Goal: Information Seeking & Learning: Learn about a topic

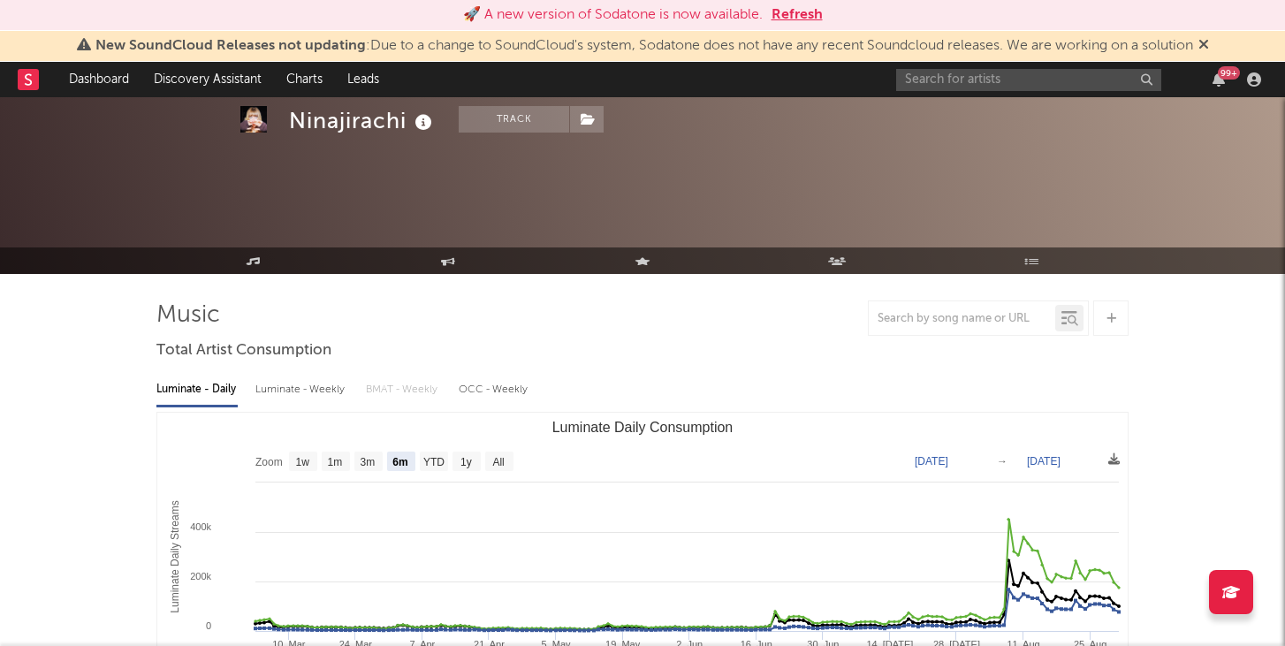
select select "6m"
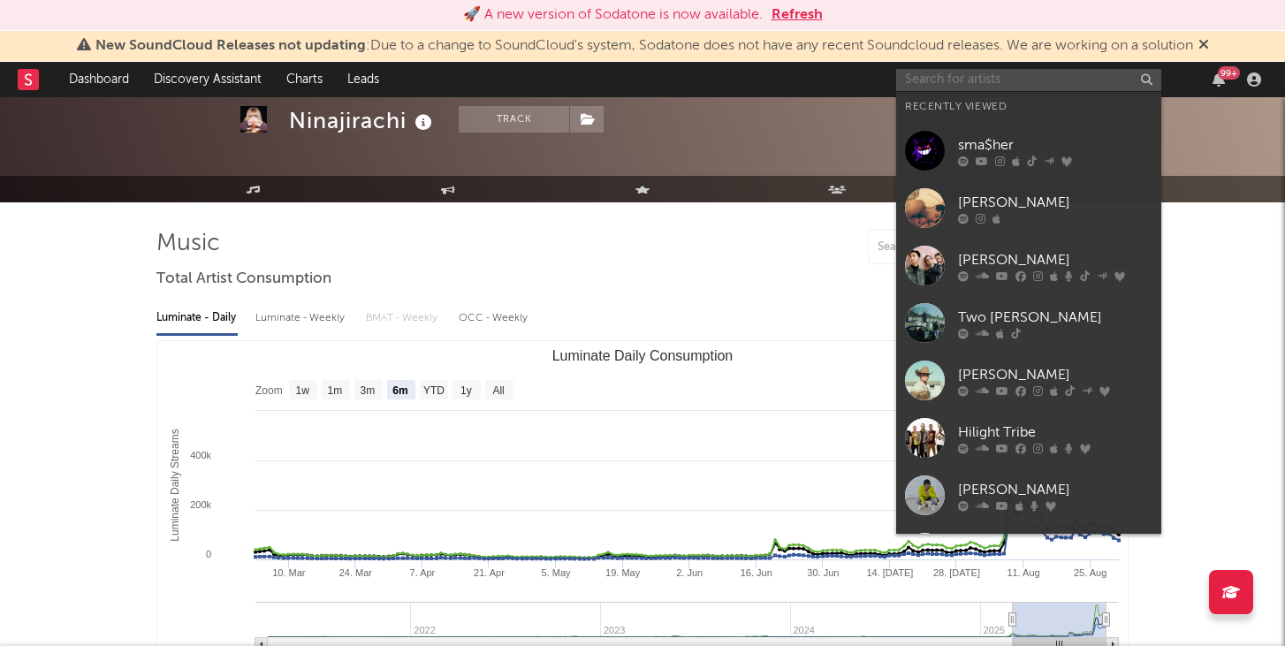
click at [938, 78] on input "text" at bounding box center [1028, 80] width 265 height 22
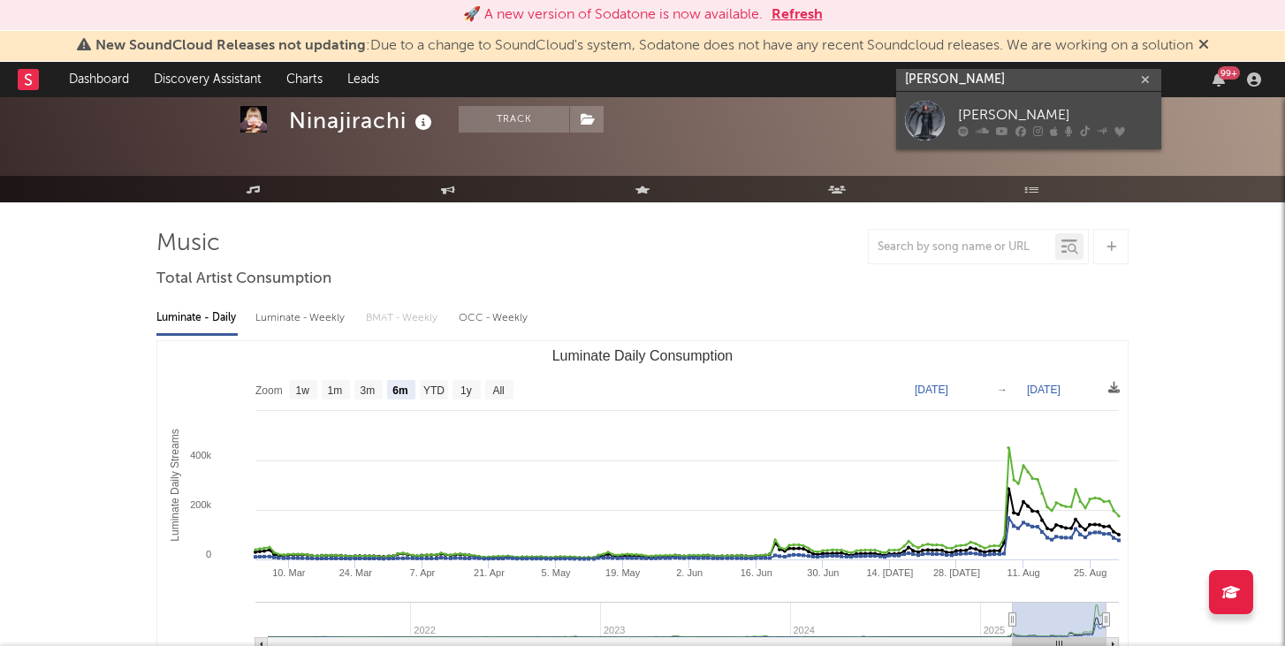
type input "[PERSON_NAME]"
click at [937, 109] on div at bounding box center [925, 121] width 40 height 40
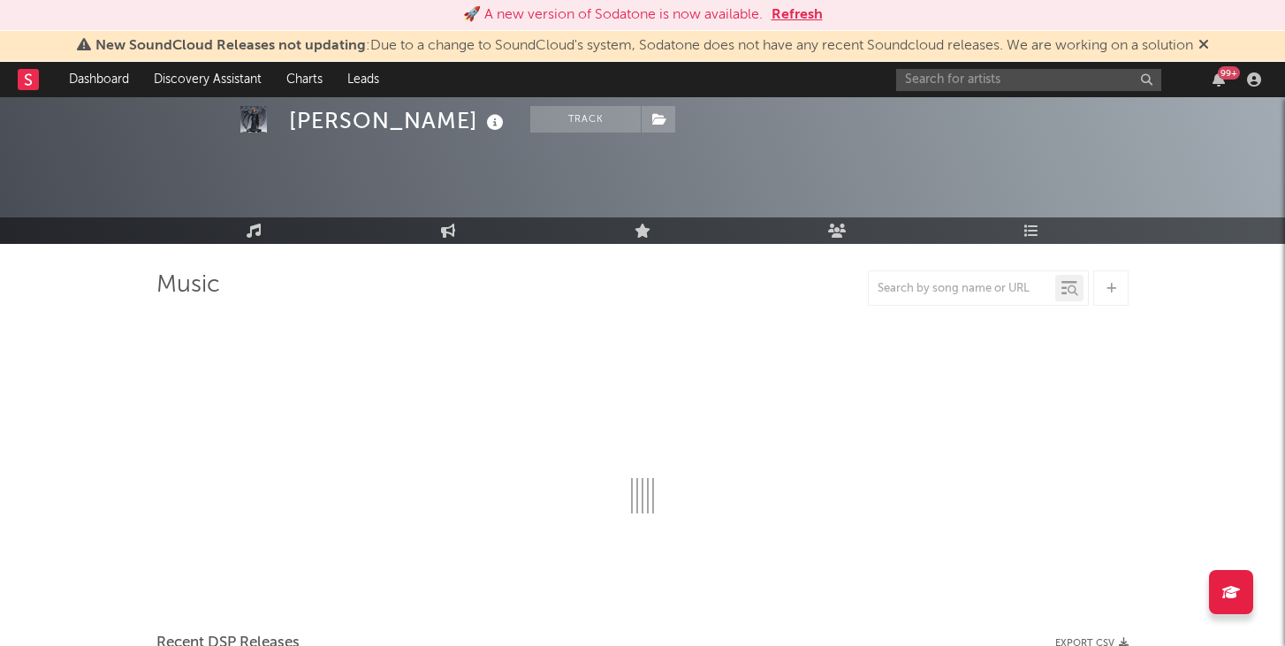
scroll to position [72, 0]
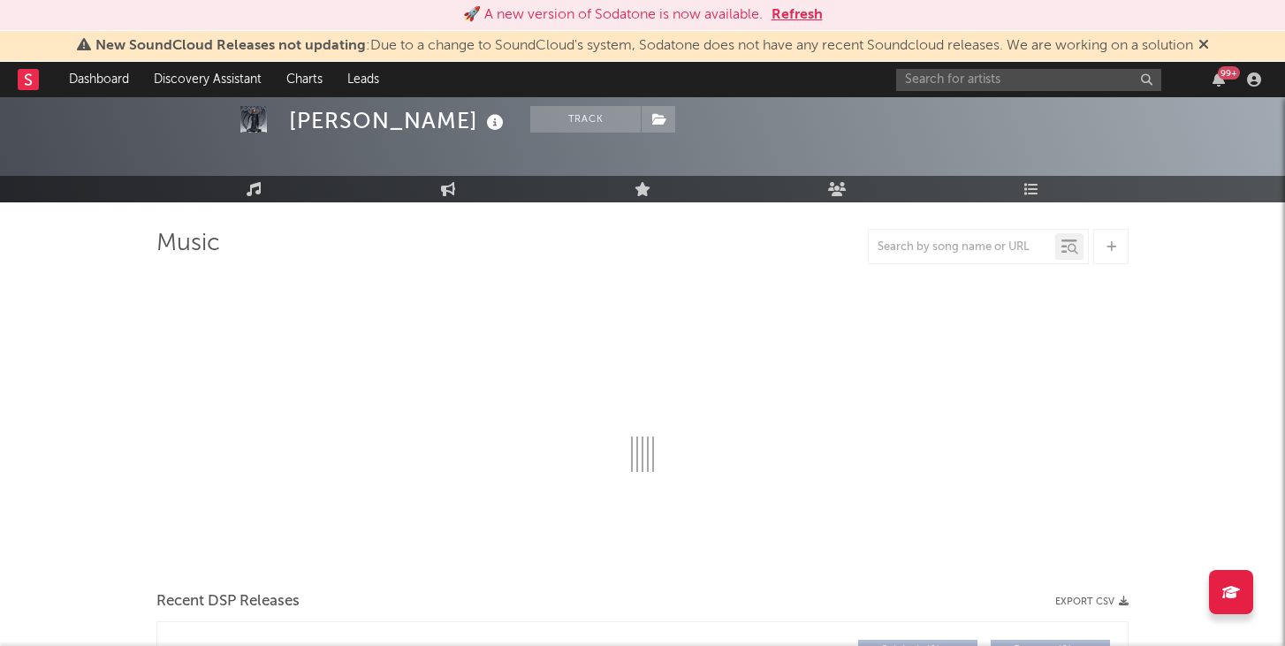
select select "6m"
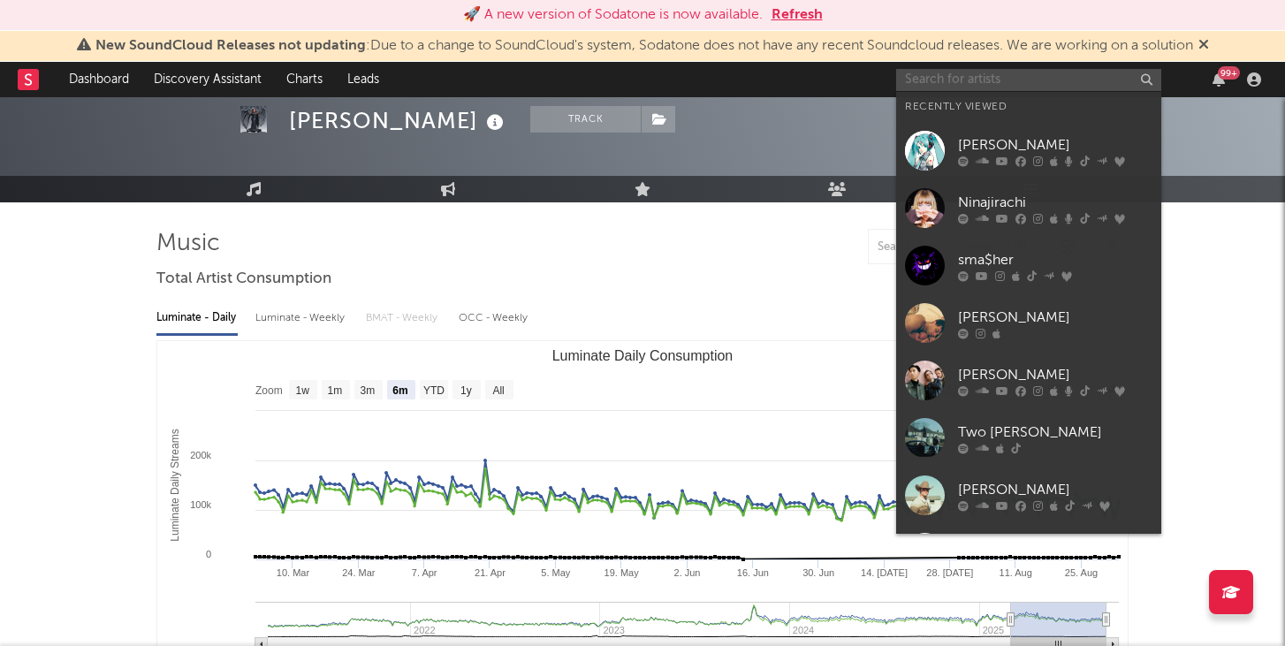
click at [985, 72] on input "text" at bounding box center [1028, 80] width 265 height 22
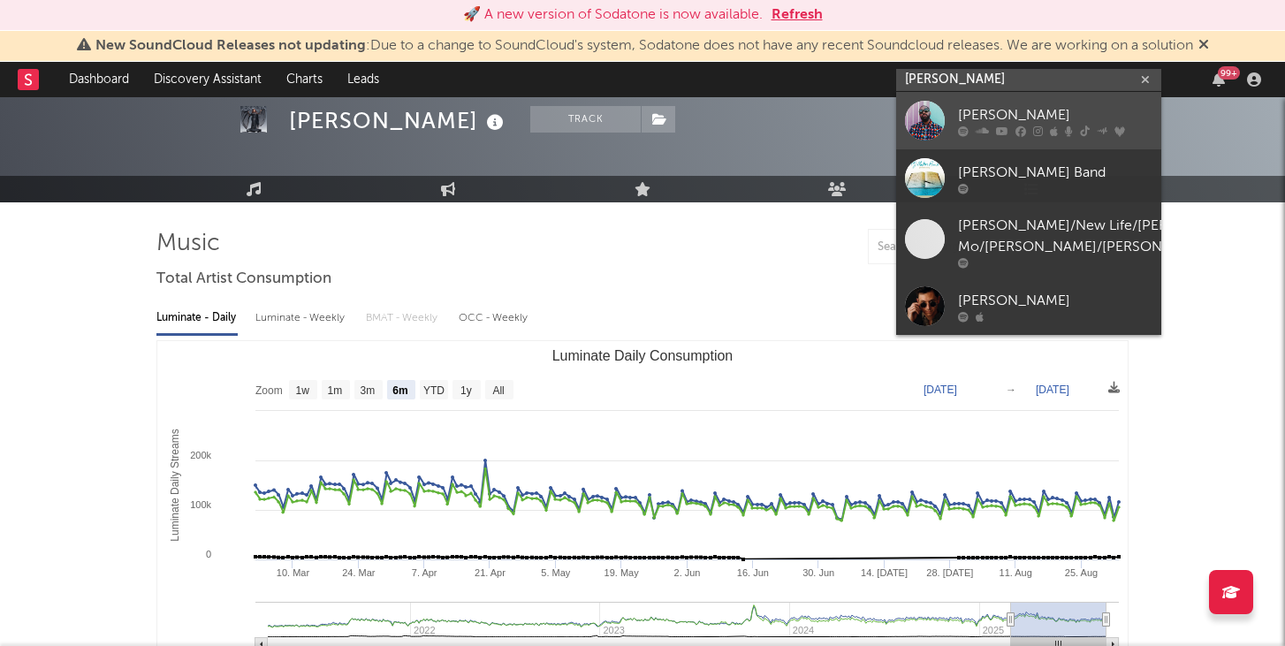
type input "[PERSON_NAME]"
click at [931, 133] on div at bounding box center [925, 121] width 40 height 40
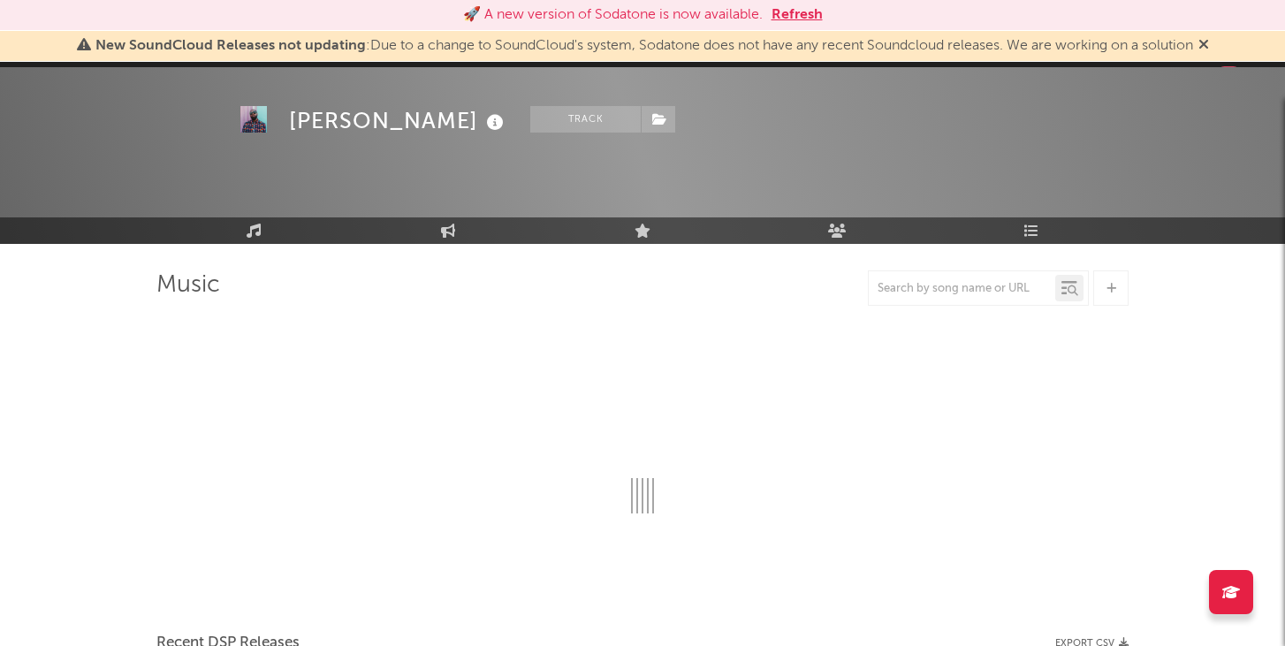
scroll to position [72, 0]
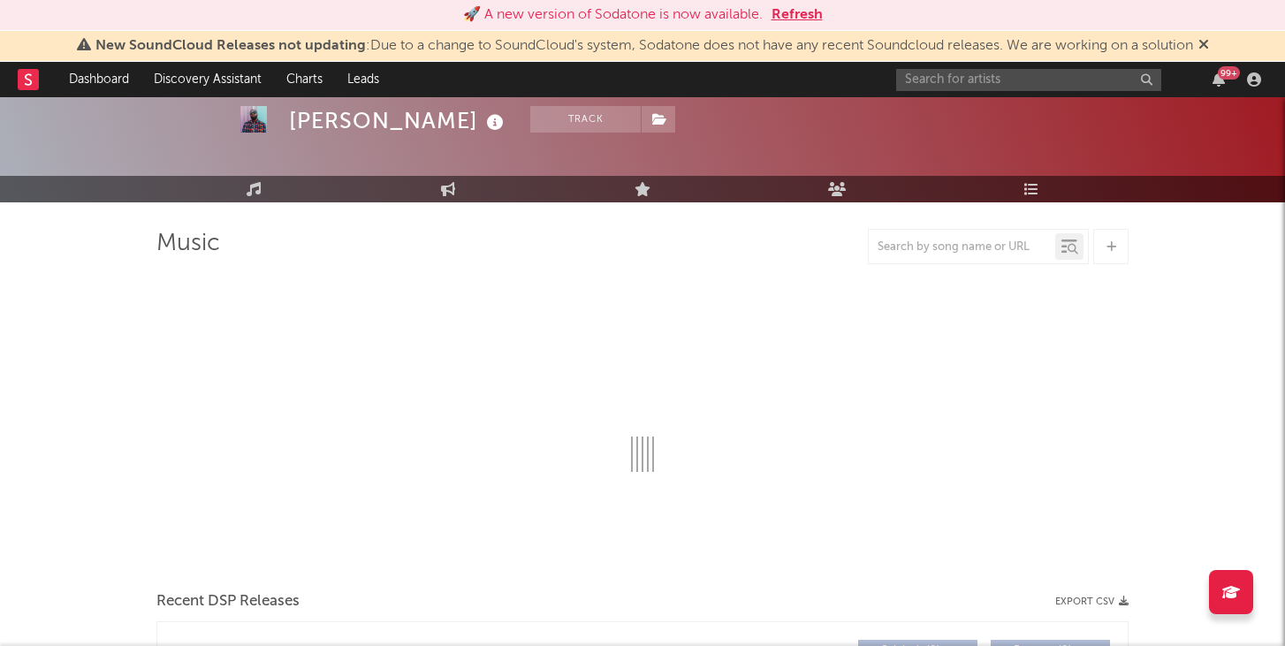
select select "6m"
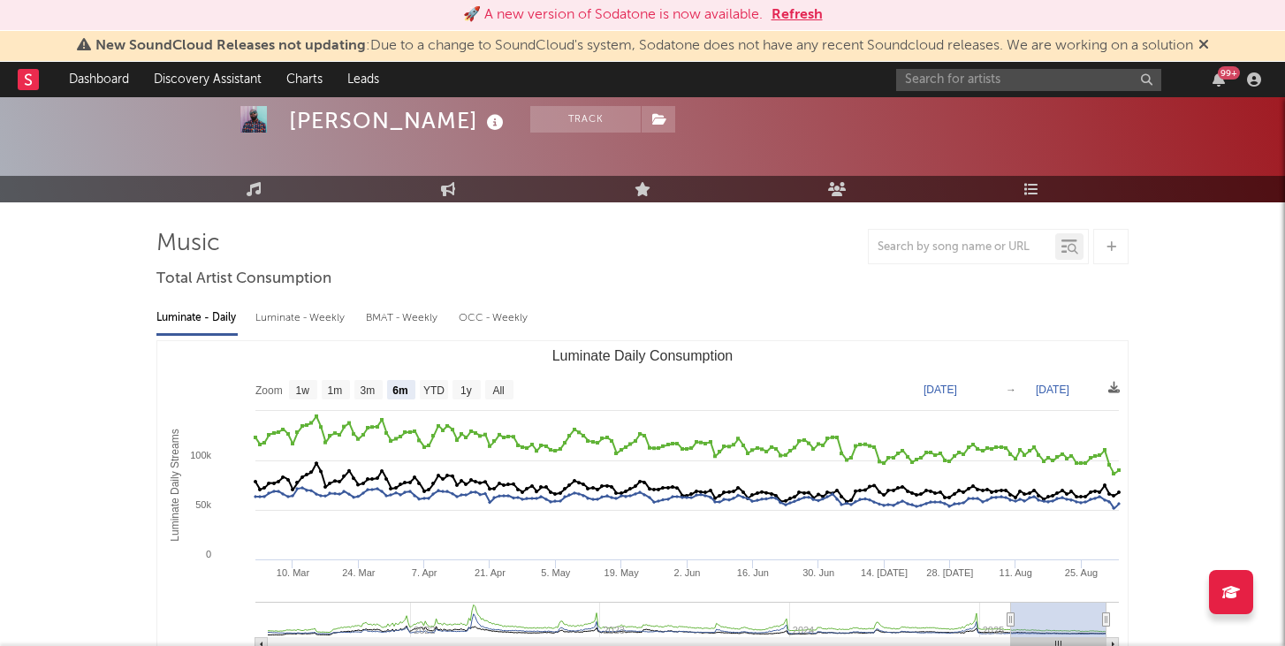
click at [981, 100] on div "307,357 626,232 87,100 307,000 15,227 540,000 1,431,624 Monthly Listeners Jump …" at bounding box center [1006, 89] width 243 height 110
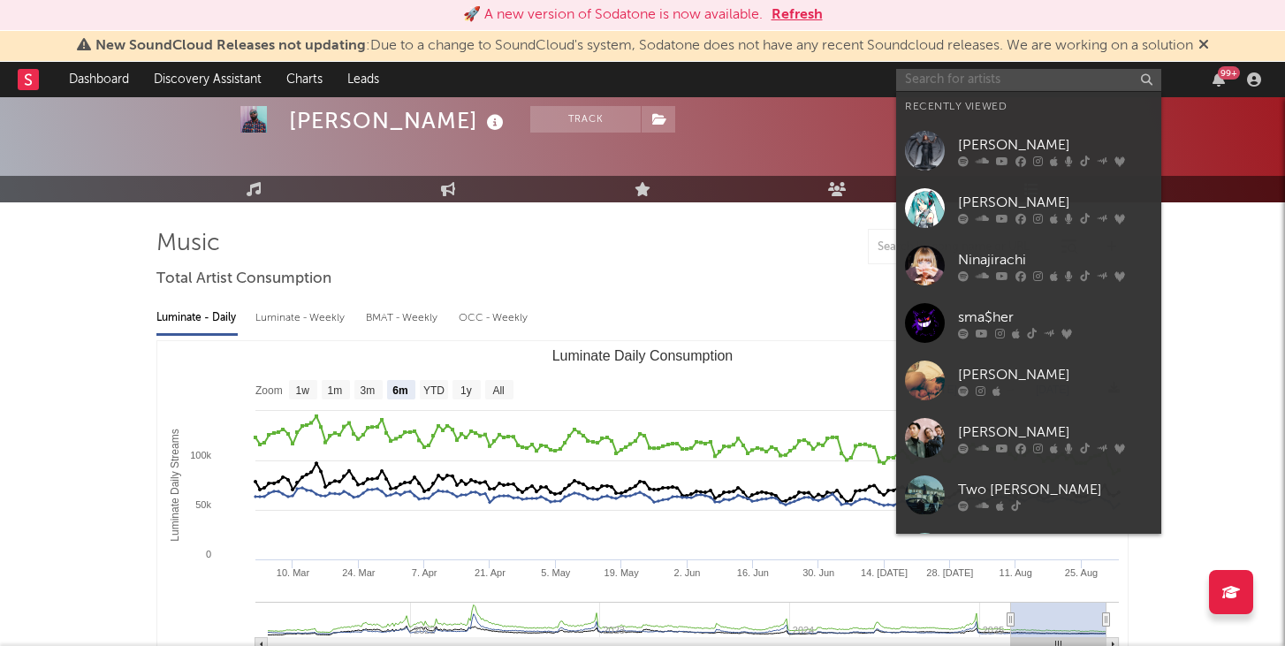
click at [968, 84] on input "text" at bounding box center [1028, 80] width 265 height 22
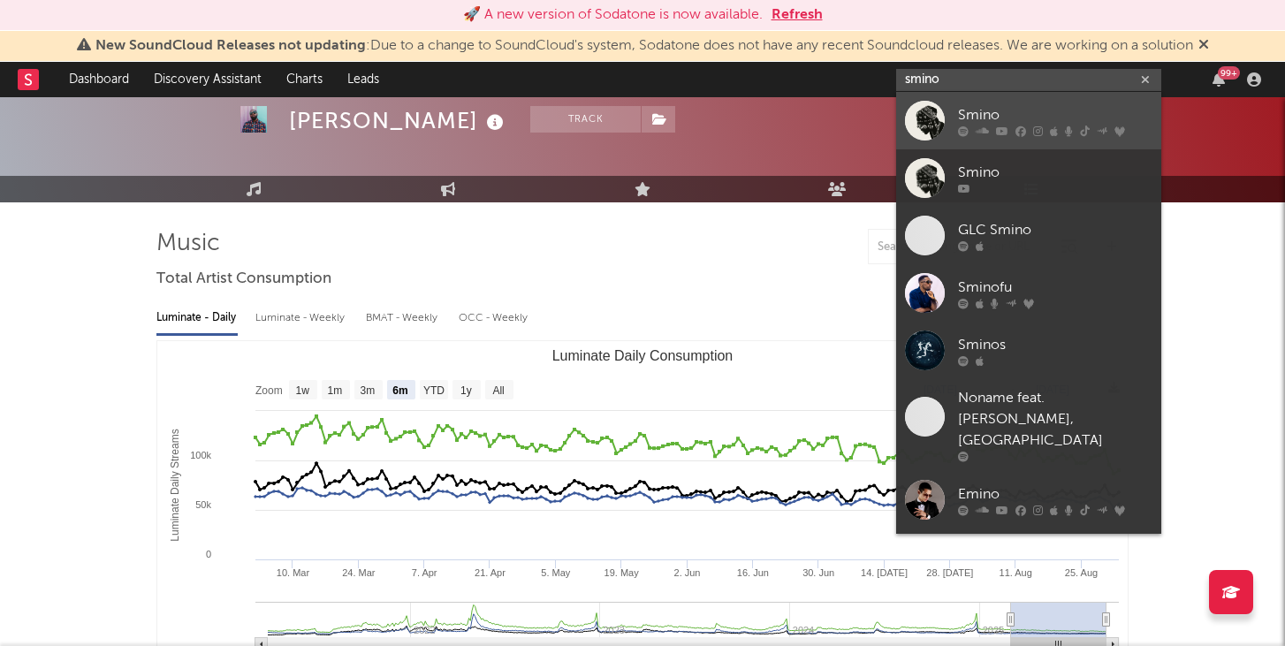
type input "smino"
click at [920, 121] on div at bounding box center [925, 121] width 40 height 40
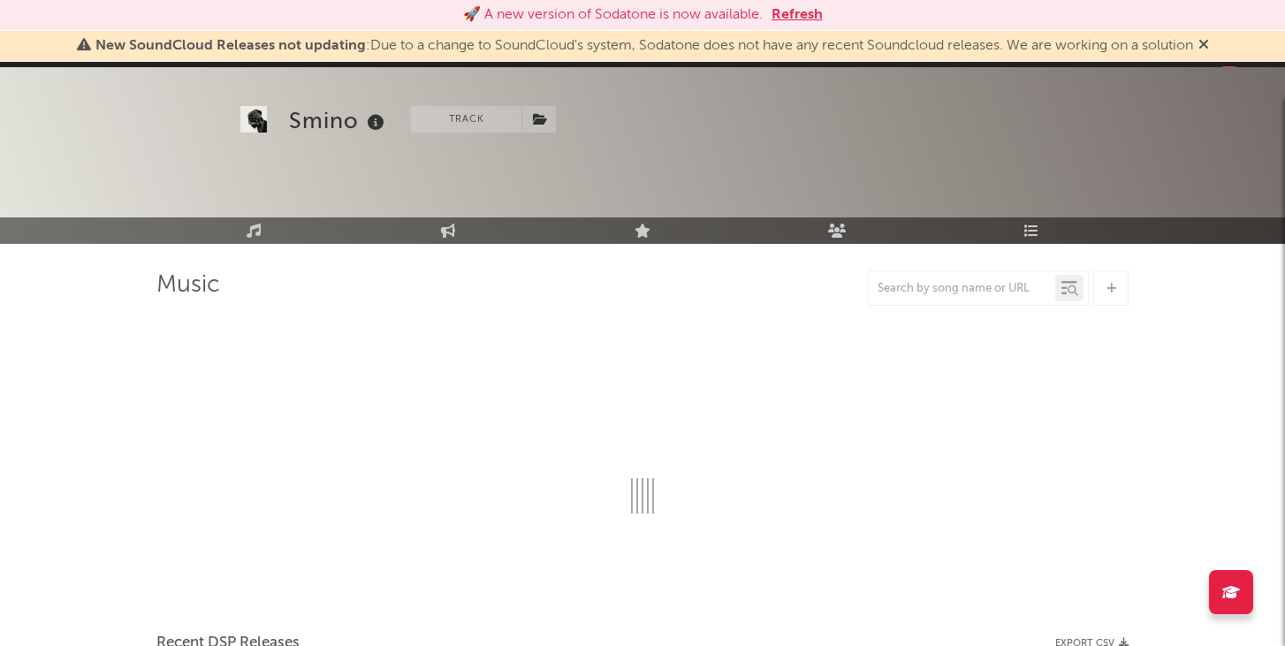
scroll to position [72, 0]
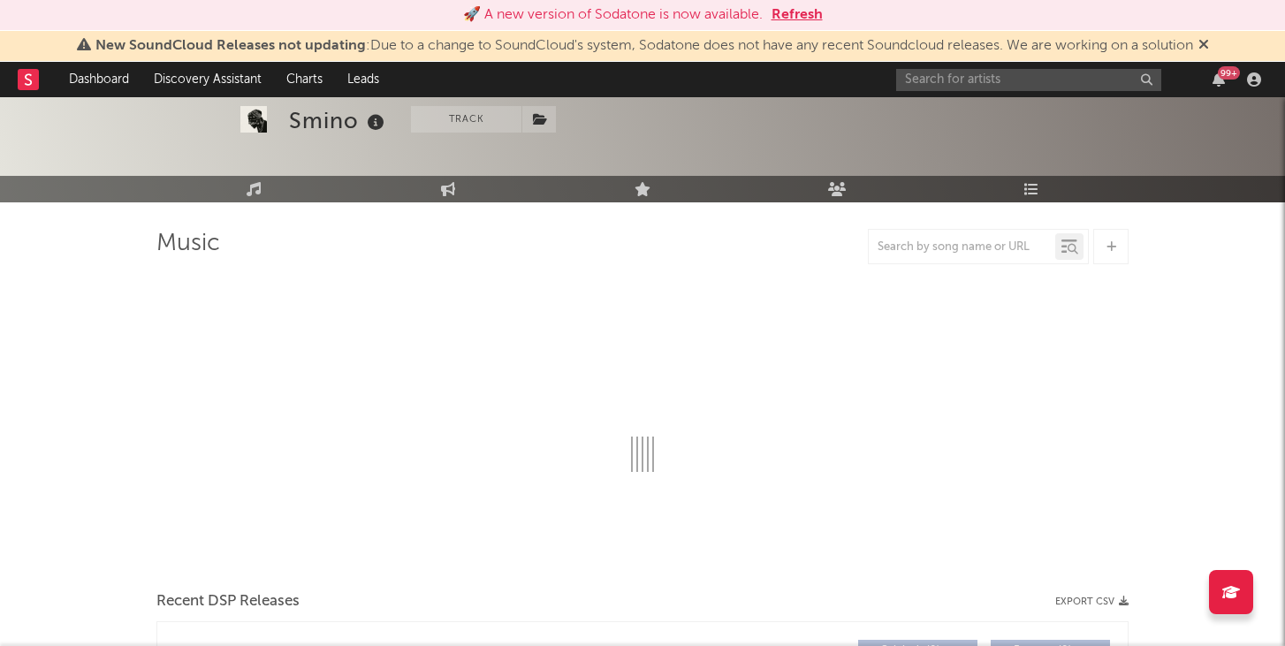
select select "6m"
